Goal: Task Accomplishment & Management: Manage account settings

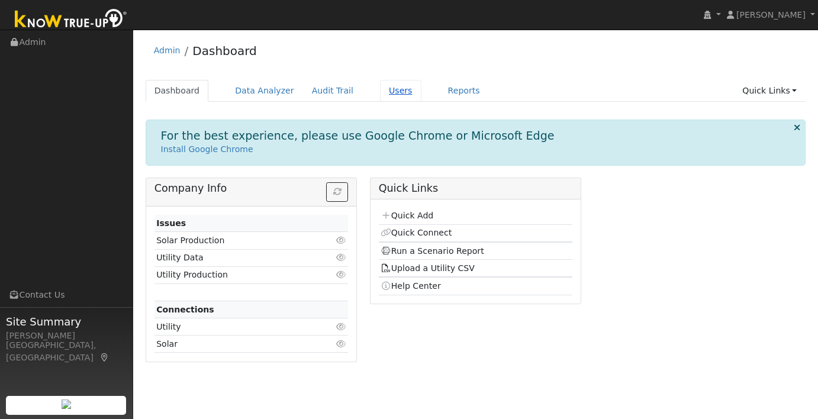
click at [395, 91] on link "Users" at bounding box center [400, 91] width 41 height 22
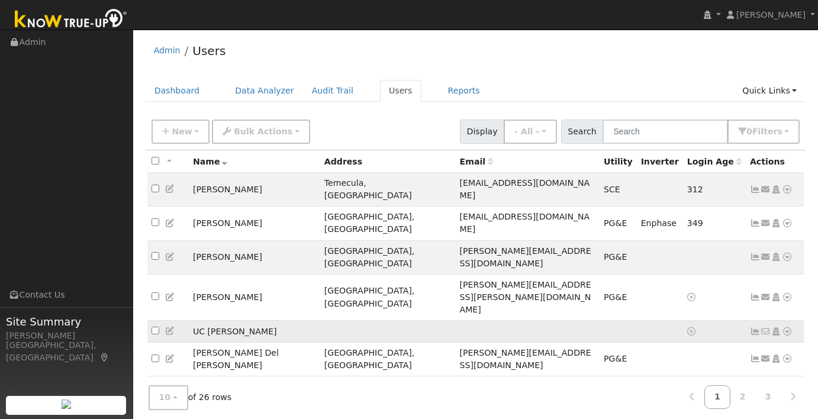
click at [169, 327] on icon at bounding box center [170, 331] width 11 height 8
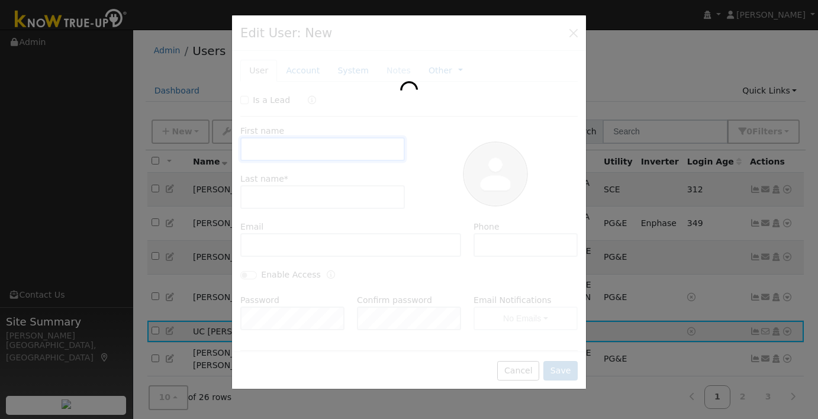
type input "UC"
type input "[PERSON_NAME]"
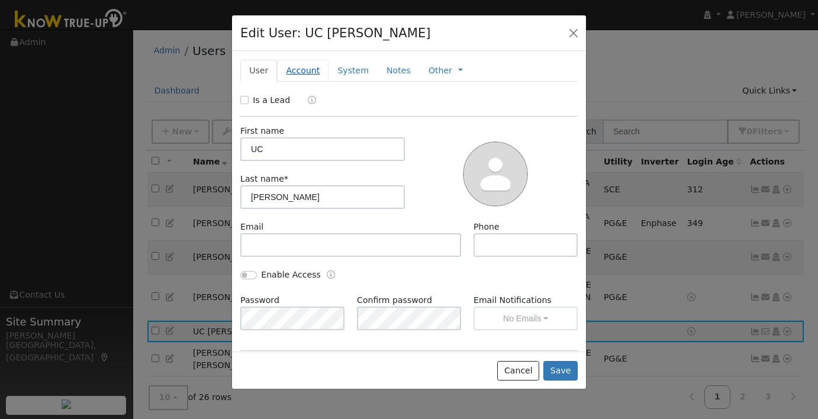
click at [303, 72] on link "Account" at bounding box center [303, 71] width 52 height 22
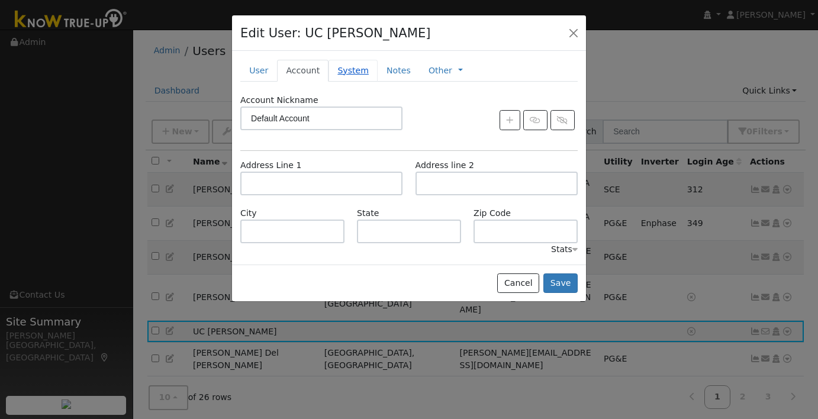
click at [337, 72] on link "System" at bounding box center [353, 71] width 49 height 22
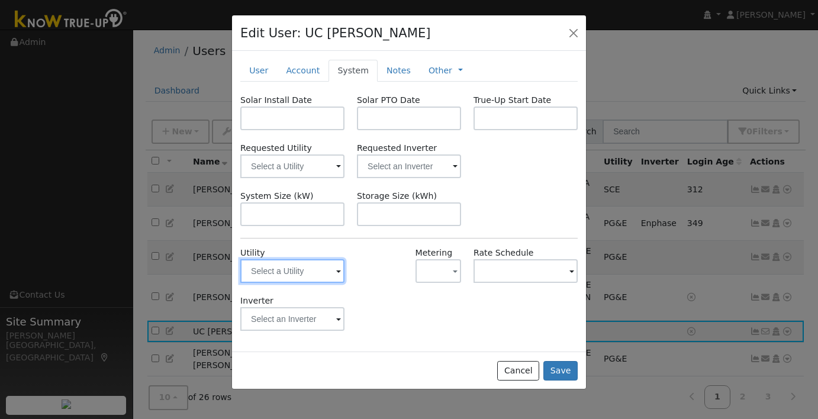
click at [336, 268] on input "text" at bounding box center [292, 271] width 104 height 24
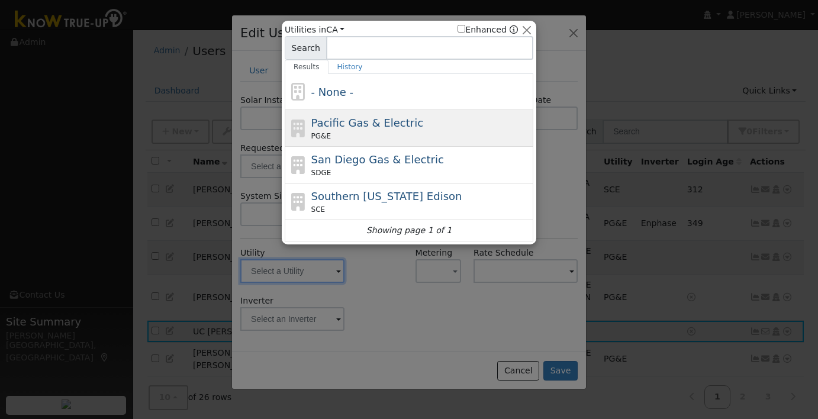
click at [364, 121] on span "Pacific Gas & Electric" at bounding box center [367, 123] width 112 height 12
type input "PG&E"
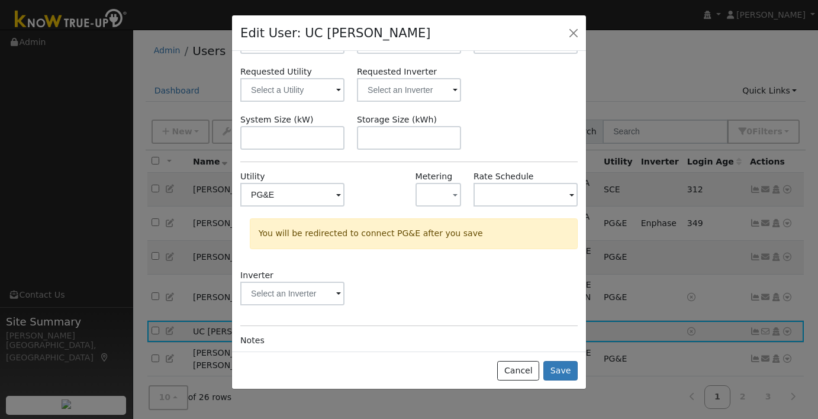
scroll to position [79, 0]
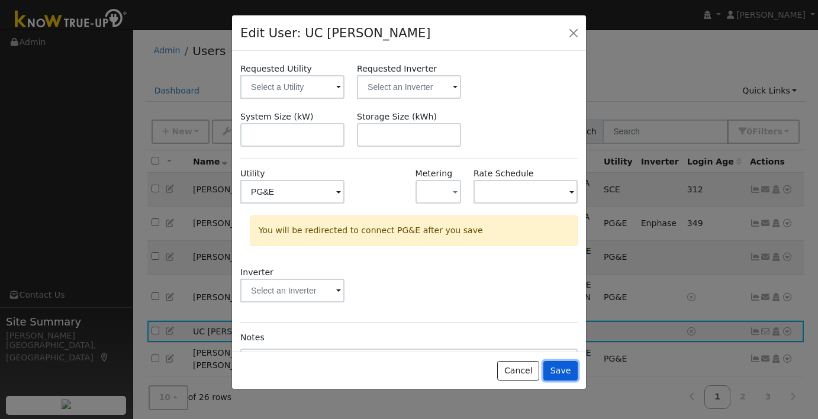
click at [564, 372] on button "Save" at bounding box center [561, 371] width 34 height 20
